Goal: Transaction & Acquisition: Purchase product/service

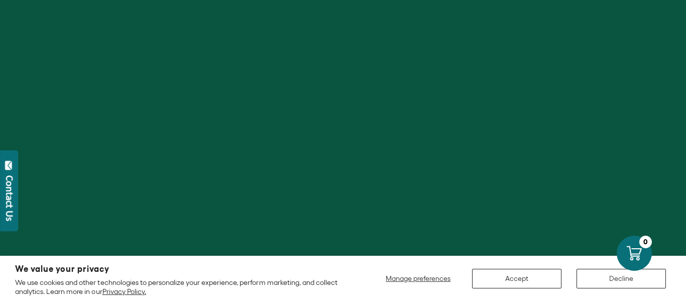
scroll to position [29, 0]
click at [518, 276] on button "Accept" at bounding box center [516, 279] width 89 height 20
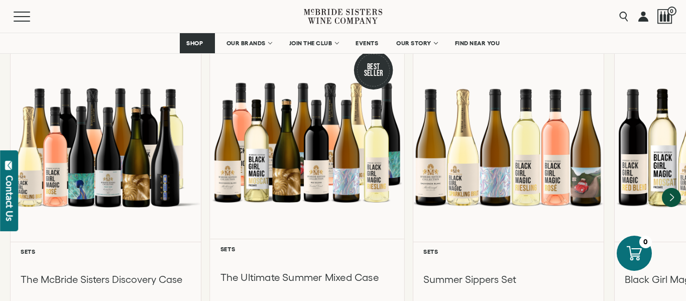
scroll to position [905, 0]
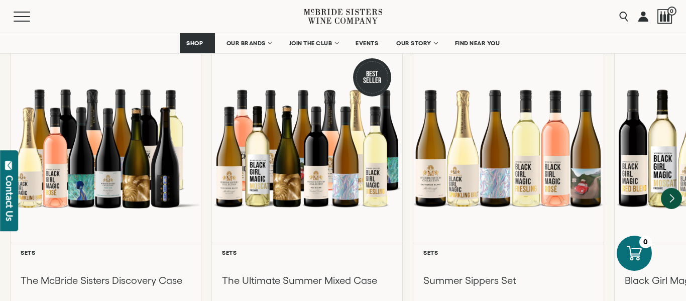
click at [665, 188] on icon "Next" at bounding box center [671, 198] width 21 height 21
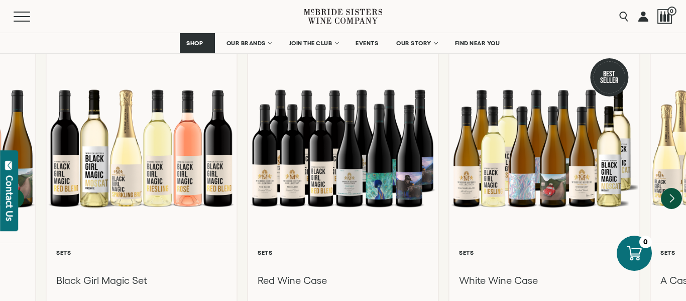
click at [665, 188] on icon "Next" at bounding box center [671, 198] width 21 height 21
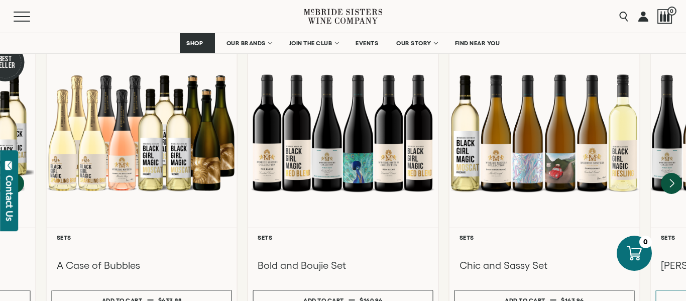
scroll to position [933, 0]
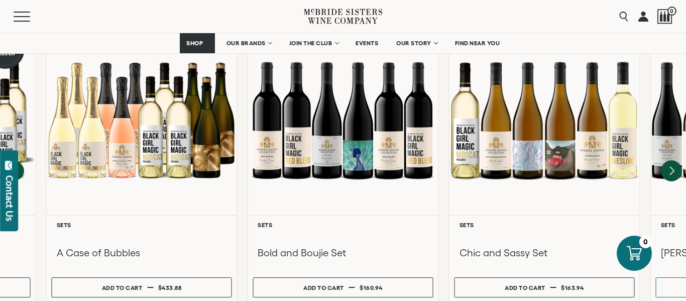
click at [673, 160] on icon "Next" at bounding box center [671, 170] width 21 height 21
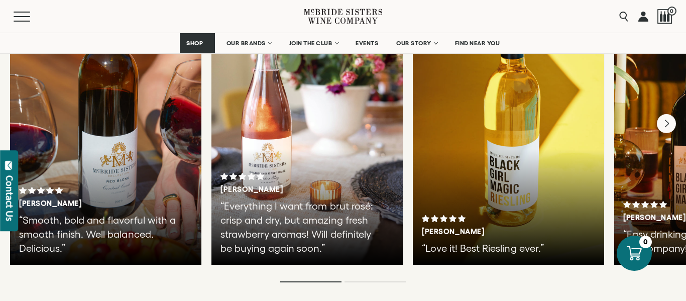
scroll to position [1797, 0]
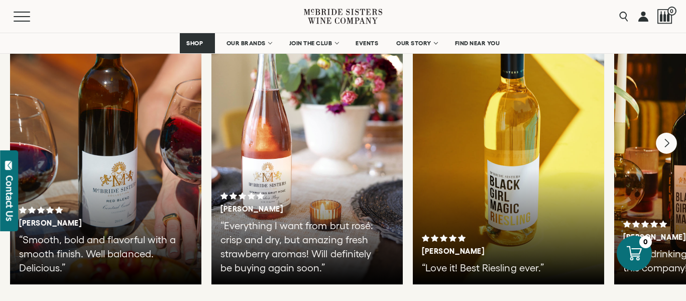
click at [670, 133] on icon "Next" at bounding box center [666, 143] width 21 height 21
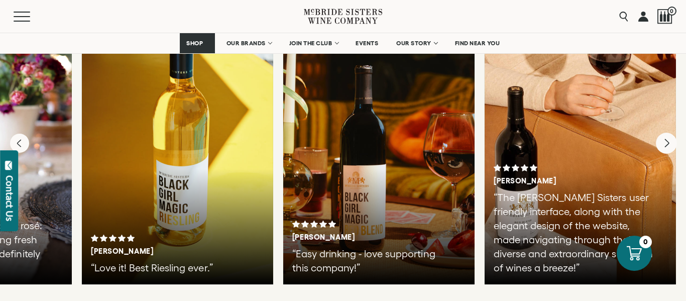
click at [670, 124] on div at bounding box center [580, 133] width 191 height 301
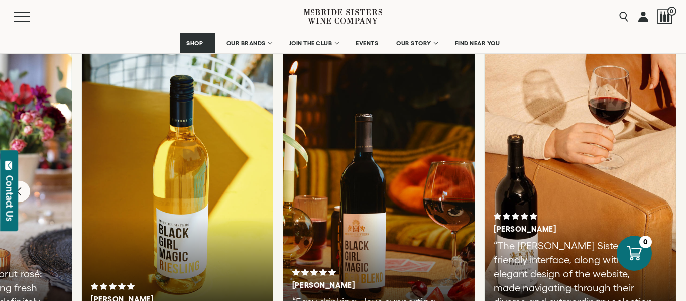
scroll to position [1750, 0]
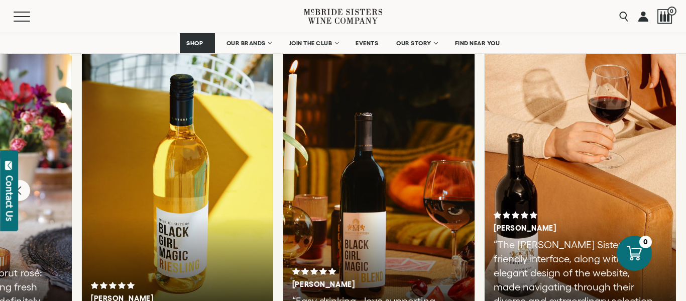
click at [25, 180] on icon "Previous" at bounding box center [19, 190] width 21 height 21
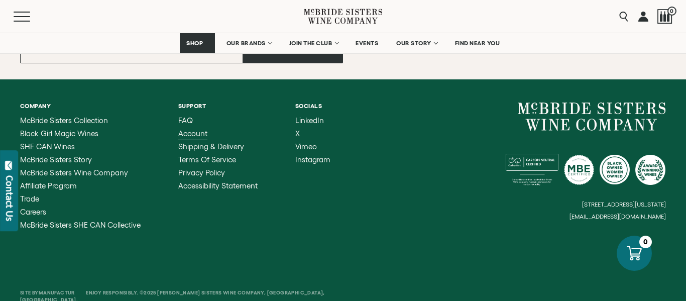
scroll to position [3845, 0]
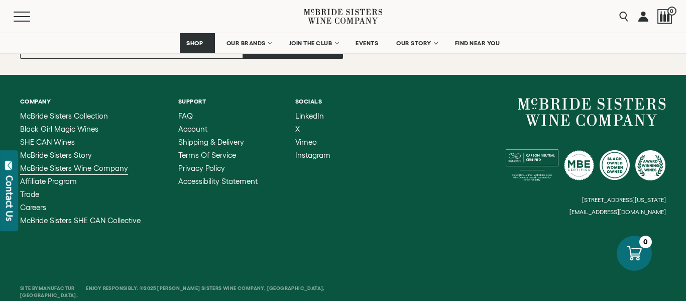
click at [108, 164] on span "McBride Sisters Wine Company" at bounding box center [74, 168] width 108 height 9
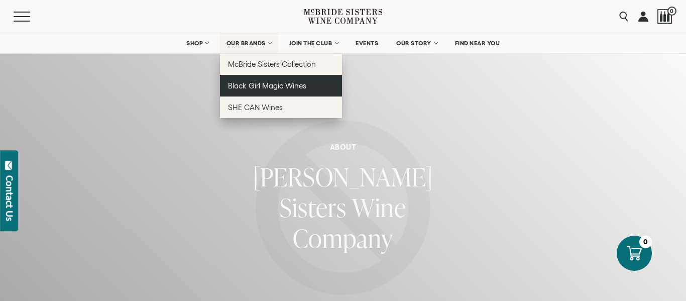
click at [249, 84] on span "Black Girl Magic Wines" at bounding box center [267, 85] width 78 height 9
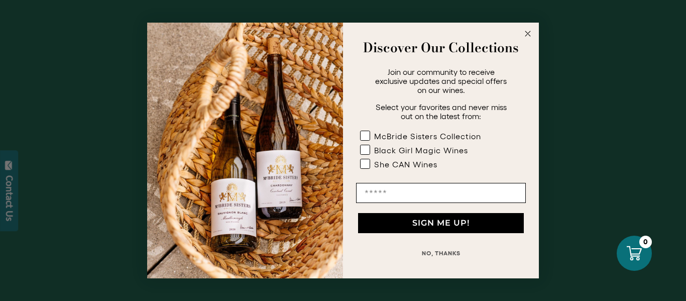
scroll to position [5, 0]
click at [531, 30] on circle "Close dialog" at bounding box center [528, 34] width 12 height 12
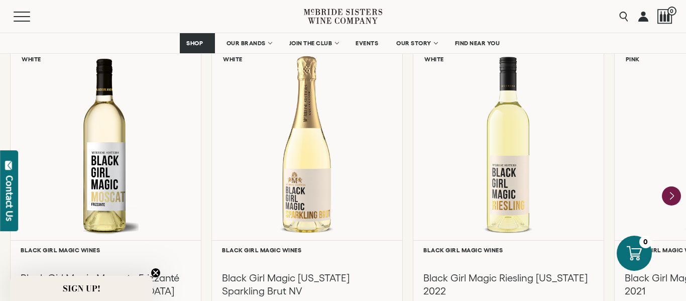
scroll to position [892, 0]
click at [670, 196] on icon "Next" at bounding box center [672, 195] width 4 height 8
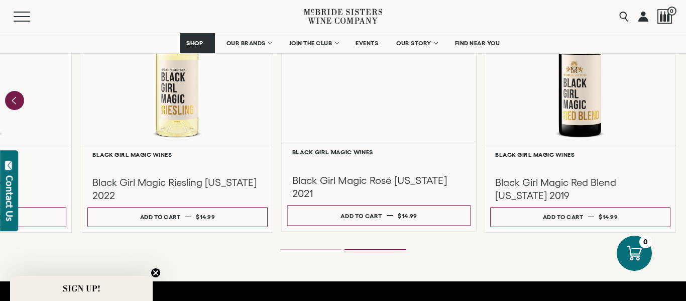
scroll to position [980, 0]
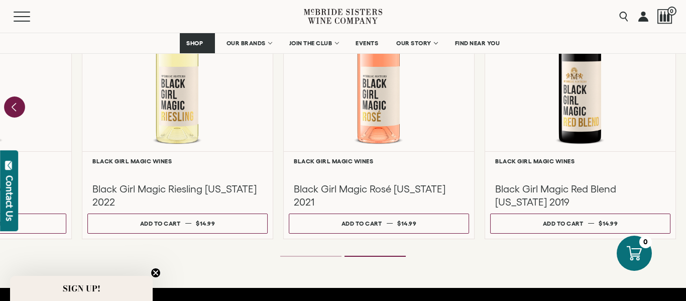
click at [15, 102] on icon "Previous" at bounding box center [14, 106] width 21 height 21
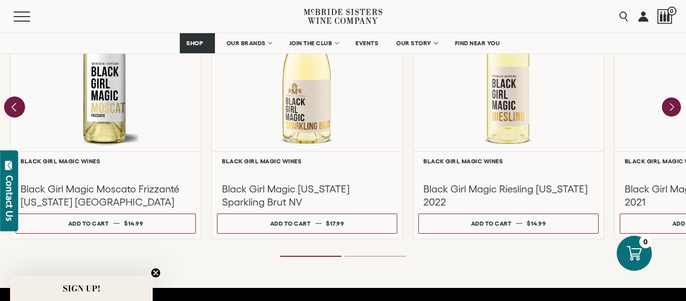
click at [15, 102] on div "Liquid error (snippets/component__lazyload-image line 33): height must be a num…" at bounding box center [106, 56] width 190 height 189
